Goal: Task Accomplishment & Management: Complete application form

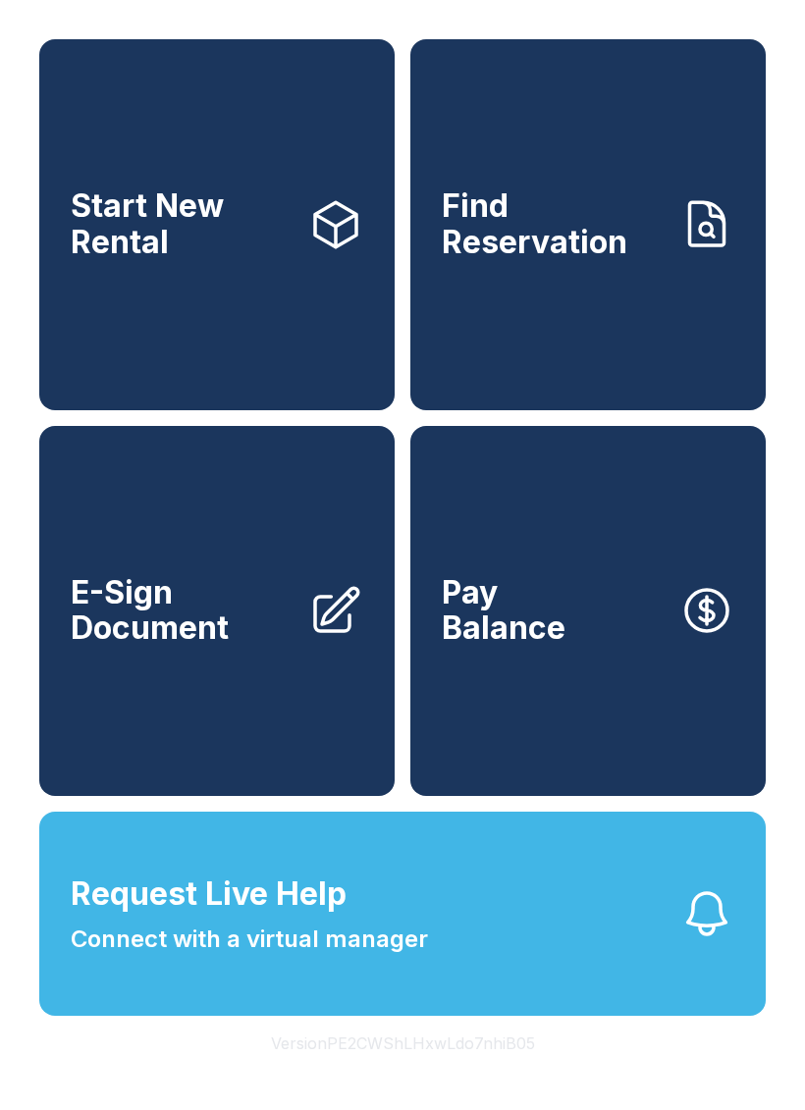
click at [203, 698] on link "E-Sign Document" at bounding box center [216, 611] width 355 height 371
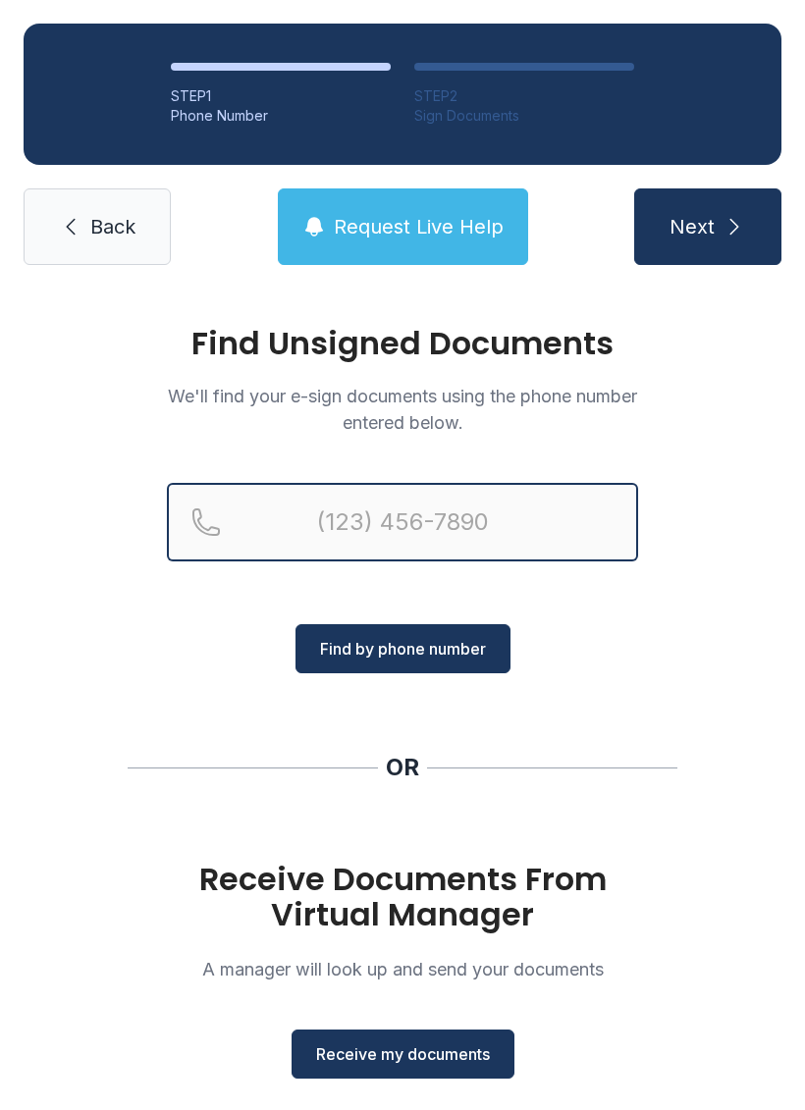
click at [466, 495] on input "Reservation phone number" at bounding box center [402, 522] width 471 height 78
type input "[PHONE_NUMBER]"
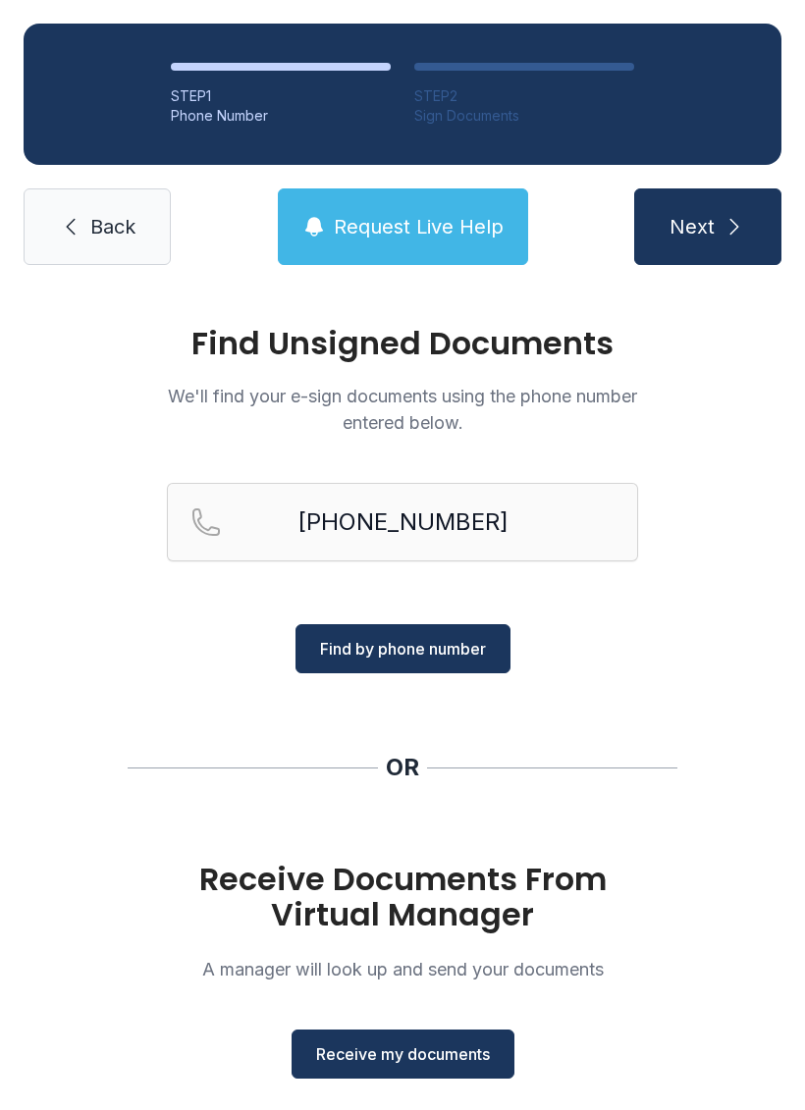
click at [419, 645] on span "Find by phone number" at bounding box center [403, 649] width 166 height 24
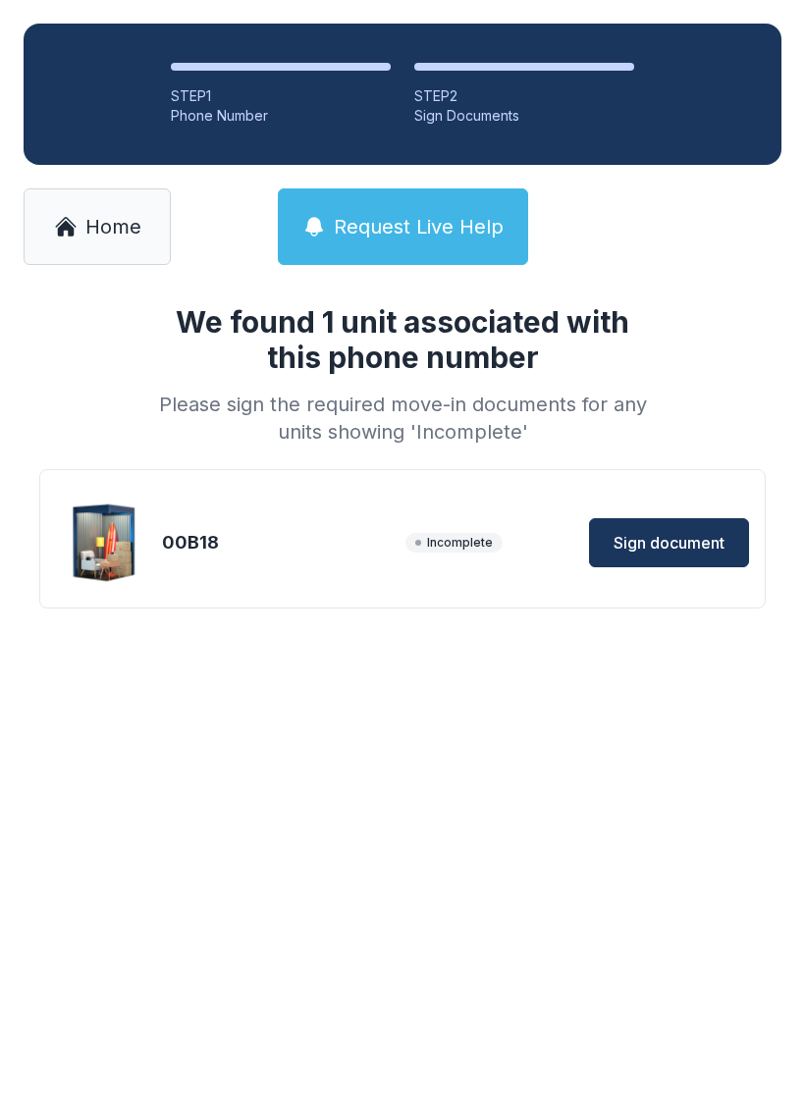
click at [701, 527] on button "Sign document" at bounding box center [669, 542] width 160 height 49
click at [681, 545] on span "Sign document" at bounding box center [668, 543] width 111 height 24
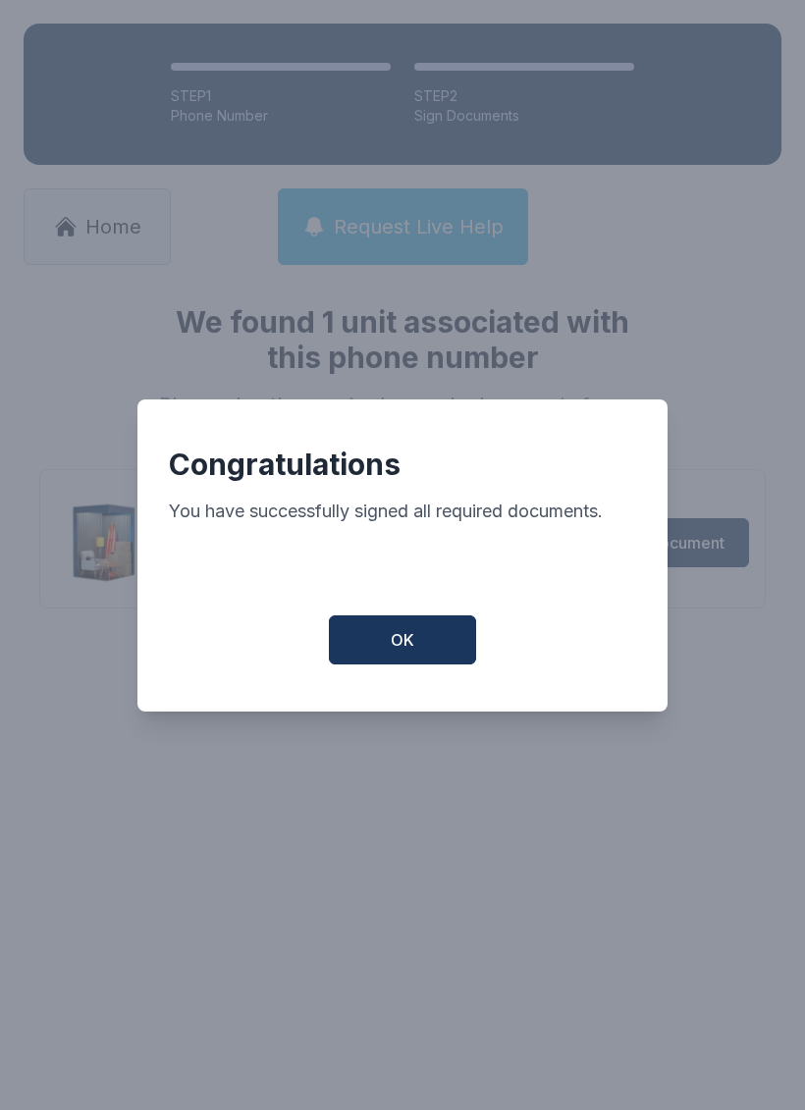
click at [431, 654] on button "OK" at bounding box center [402, 639] width 147 height 49
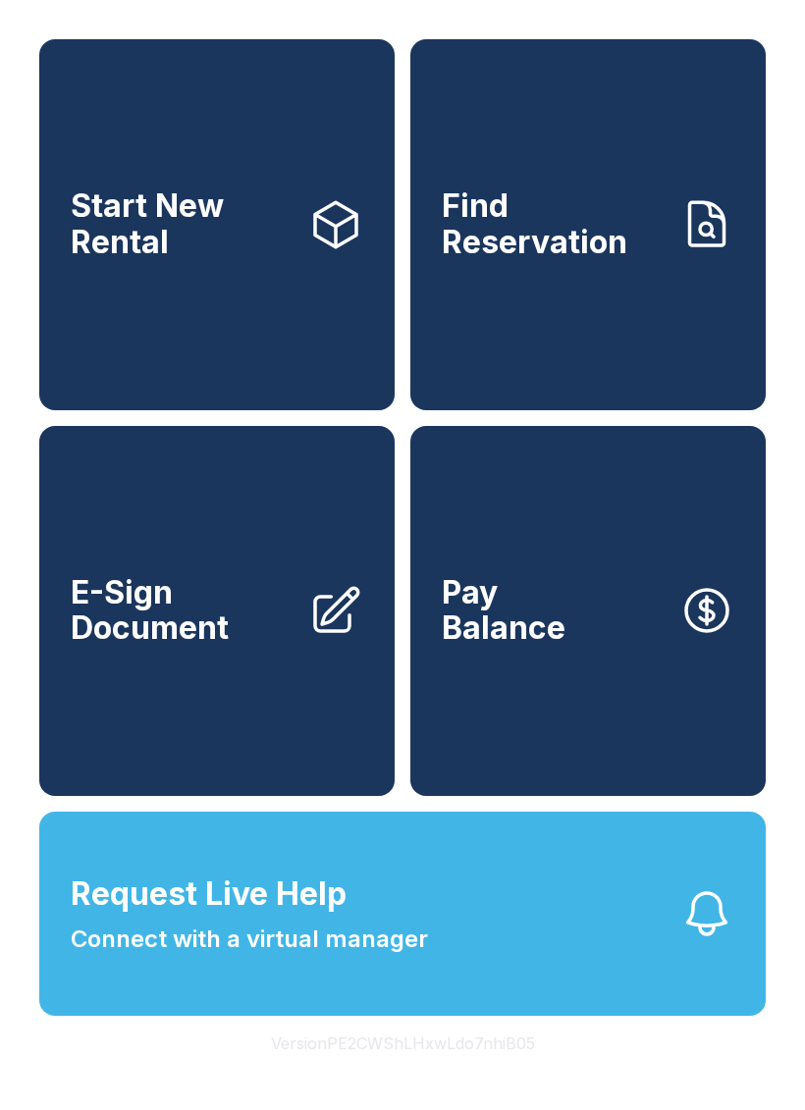
click at [463, 956] on button "Request Live Help Connect with a virtual manager" at bounding box center [402, 913] width 726 height 204
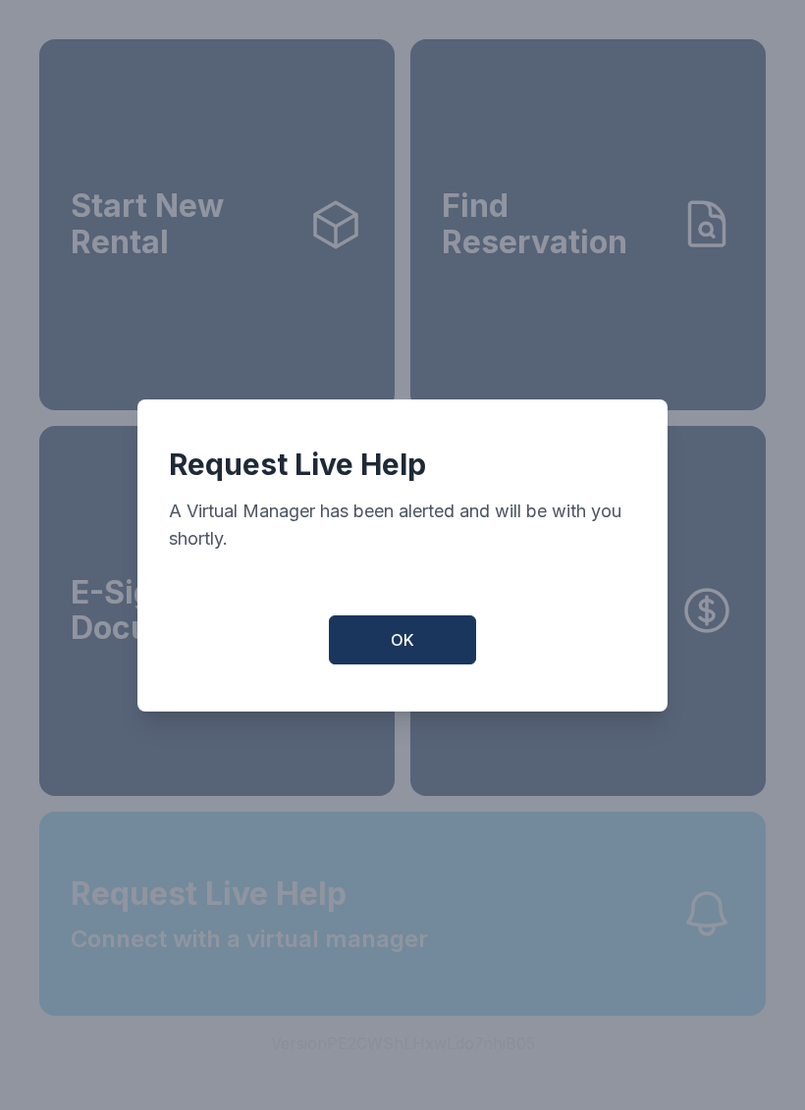
click at [378, 664] on button "OK" at bounding box center [402, 639] width 147 height 49
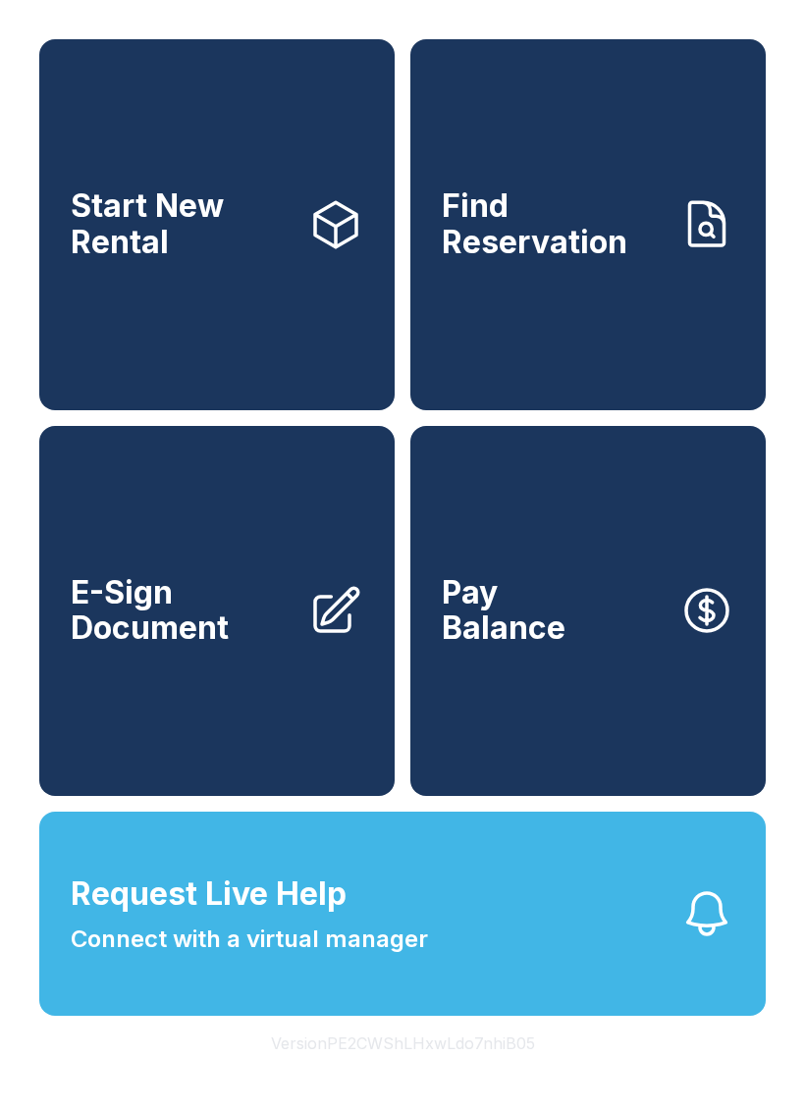
click at [203, 710] on link "E-Sign Document" at bounding box center [216, 611] width 355 height 371
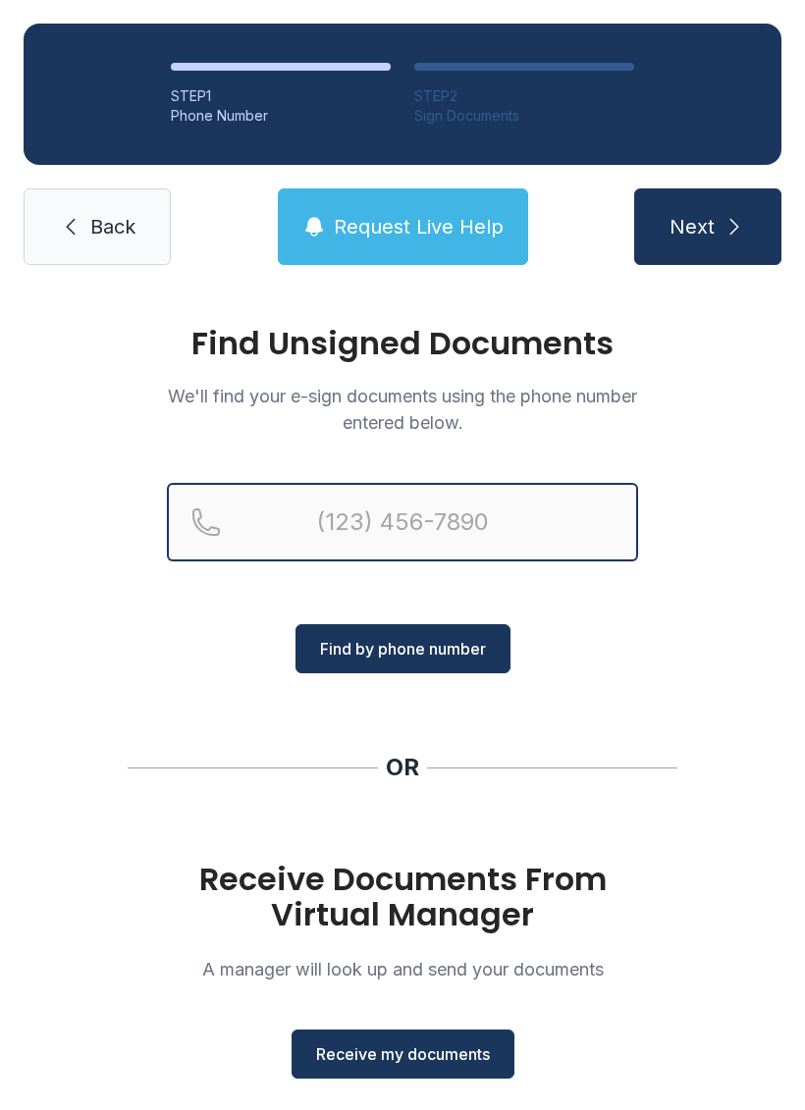
click at [432, 521] on input "Reservation phone number" at bounding box center [402, 522] width 471 height 78
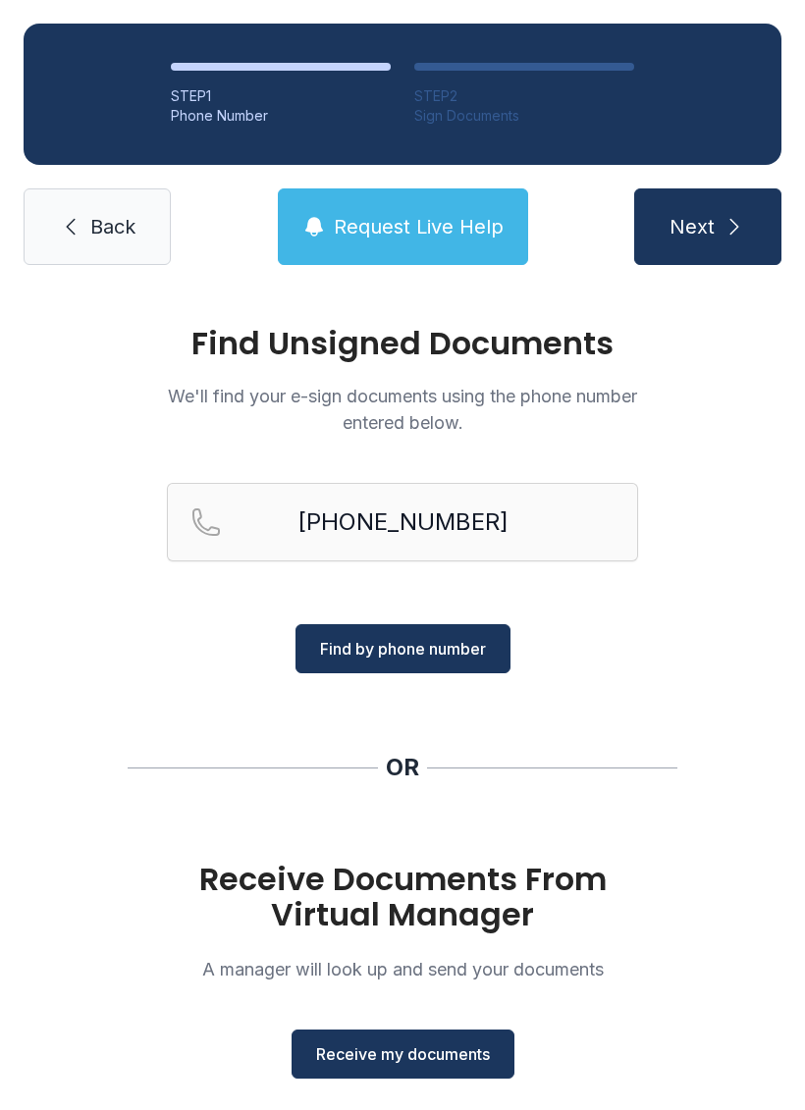
click at [439, 625] on button "Find by phone number" at bounding box center [402, 648] width 215 height 49
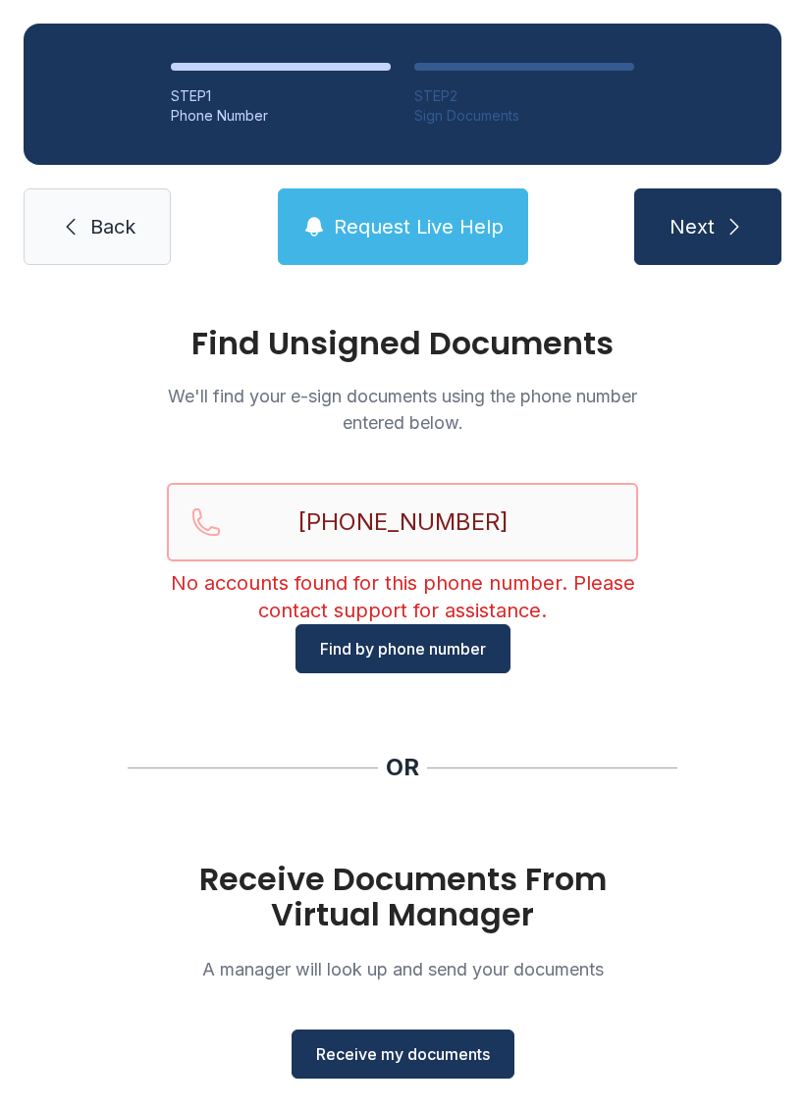
click at [504, 520] on input "[PHONE_NUMBER]" at bounding box center [402, 522] width 471 height 78
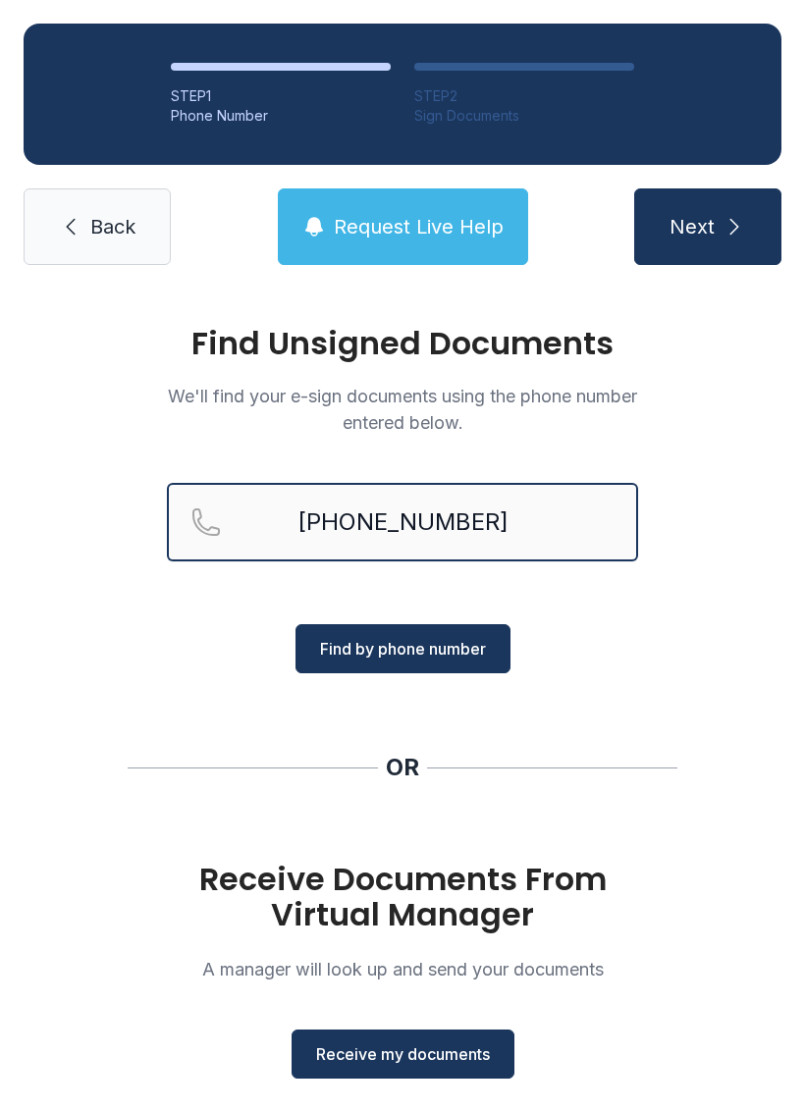
type input "[PHONE_NUMBER]"
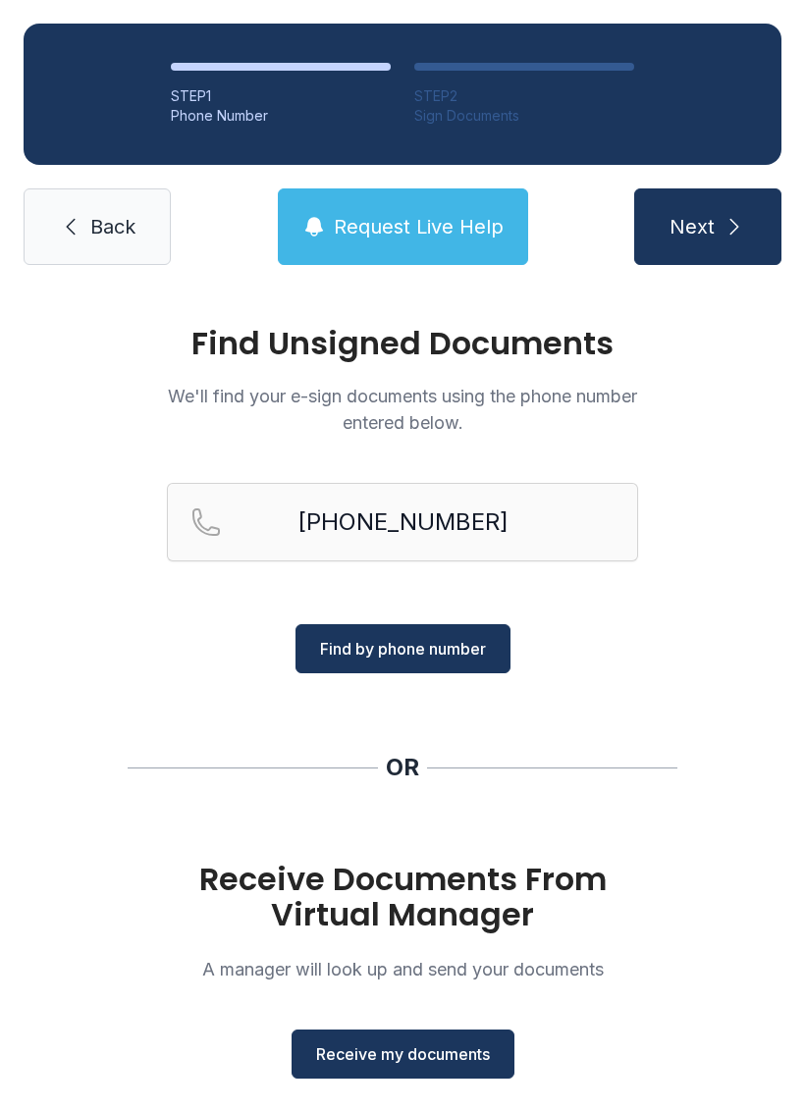
click at [437, 656] on span "Find by phone number" at bounding box center [403, 649] width 166 height 24
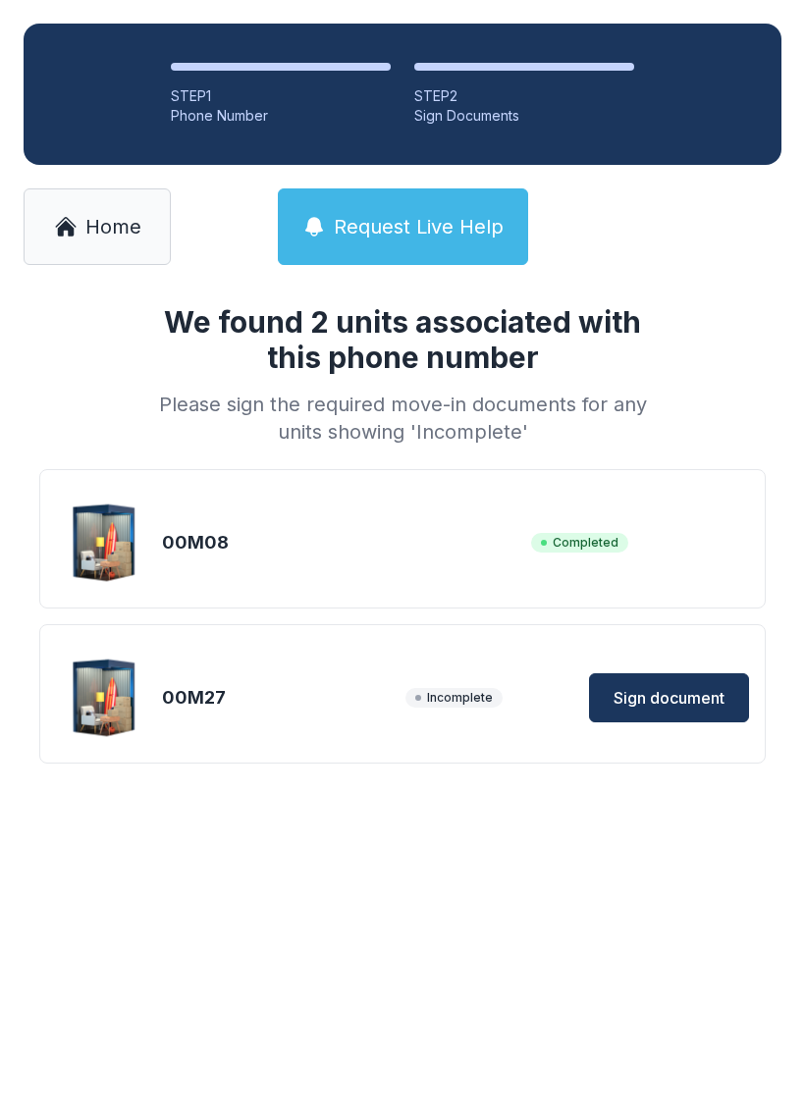
click at [669, 692] on span "Sign document" at bounding box center [668, 698] width 111 height 24
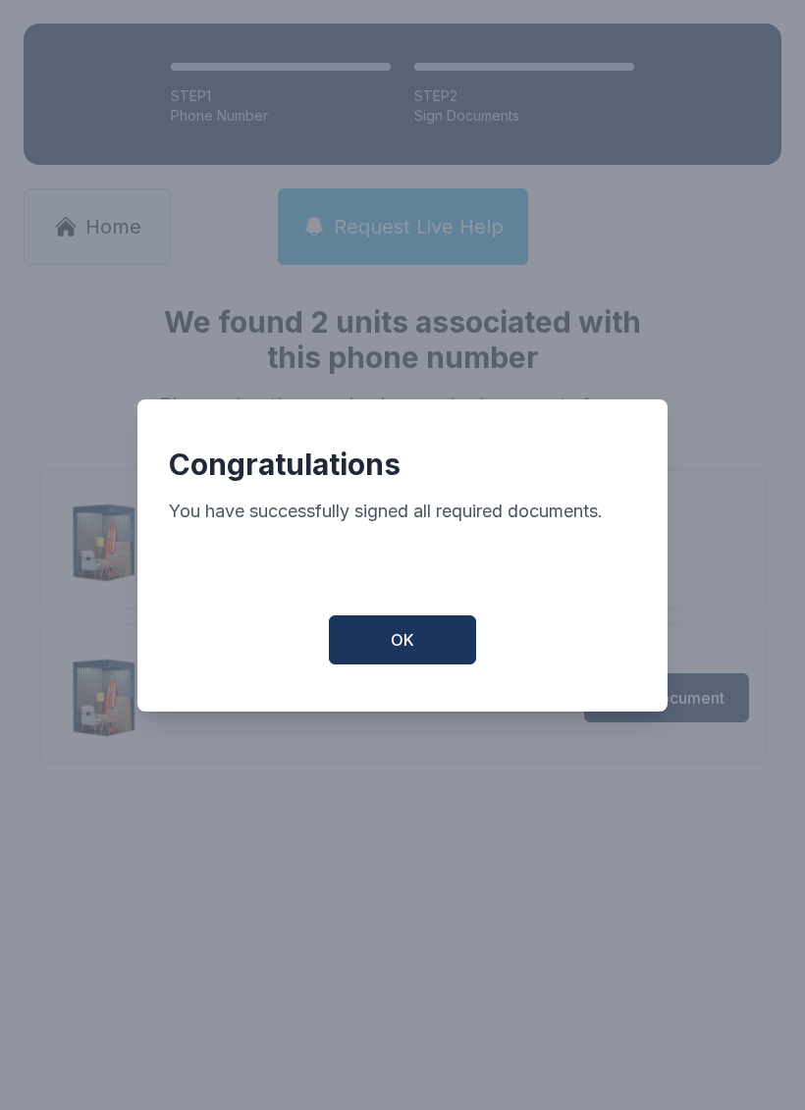
click at [396, 635] on button "OK" at bounding box center [402, 639] width 147 height 49
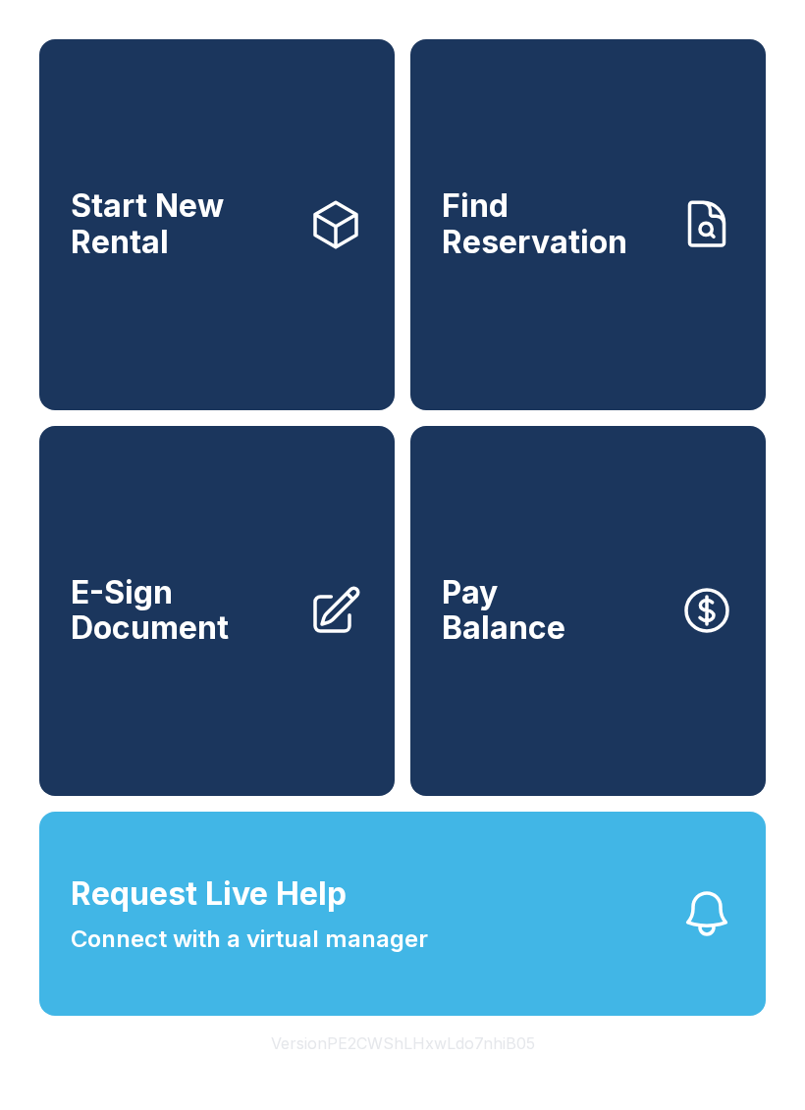
click at [252, 647] on span "E-Sign Document" at bounding box center [182, 611] width 222 height 72
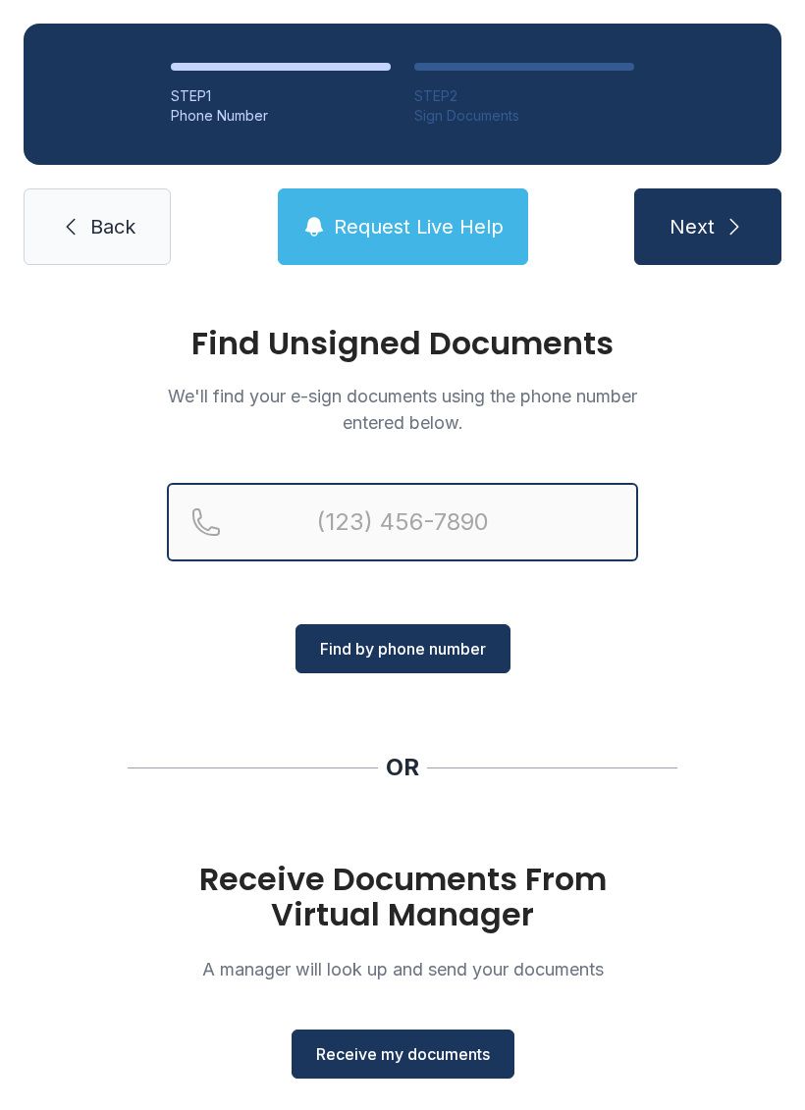
click at [415, 525] on input "Reservation phone number" at bounding box center [402, 522] width 471 height 78
type input "("
